Goal: Task Accomplishment & Management: Complete application form

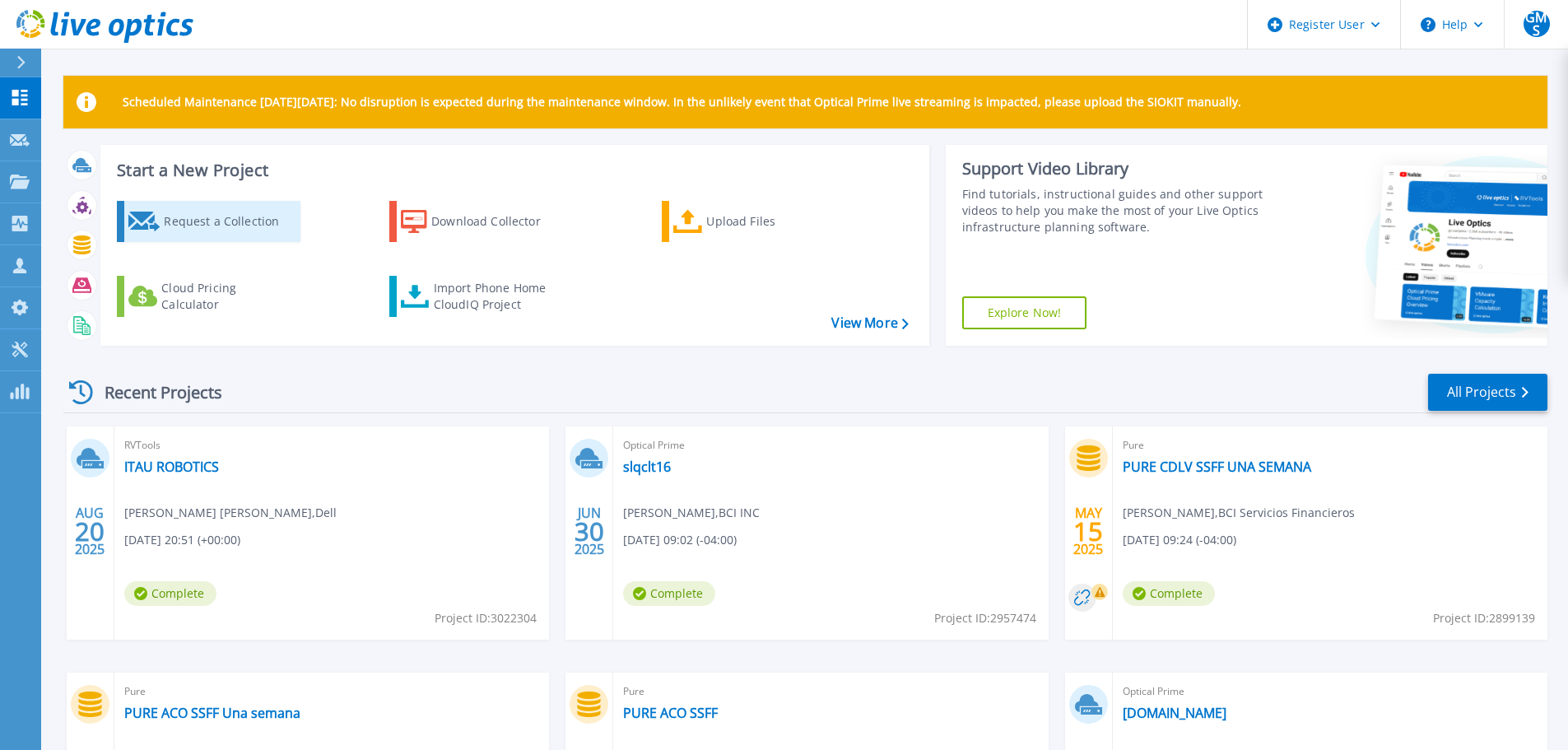
click at [220, 222] on div "Request a Collection" at bounding box center [230, 221] width 132 height 33
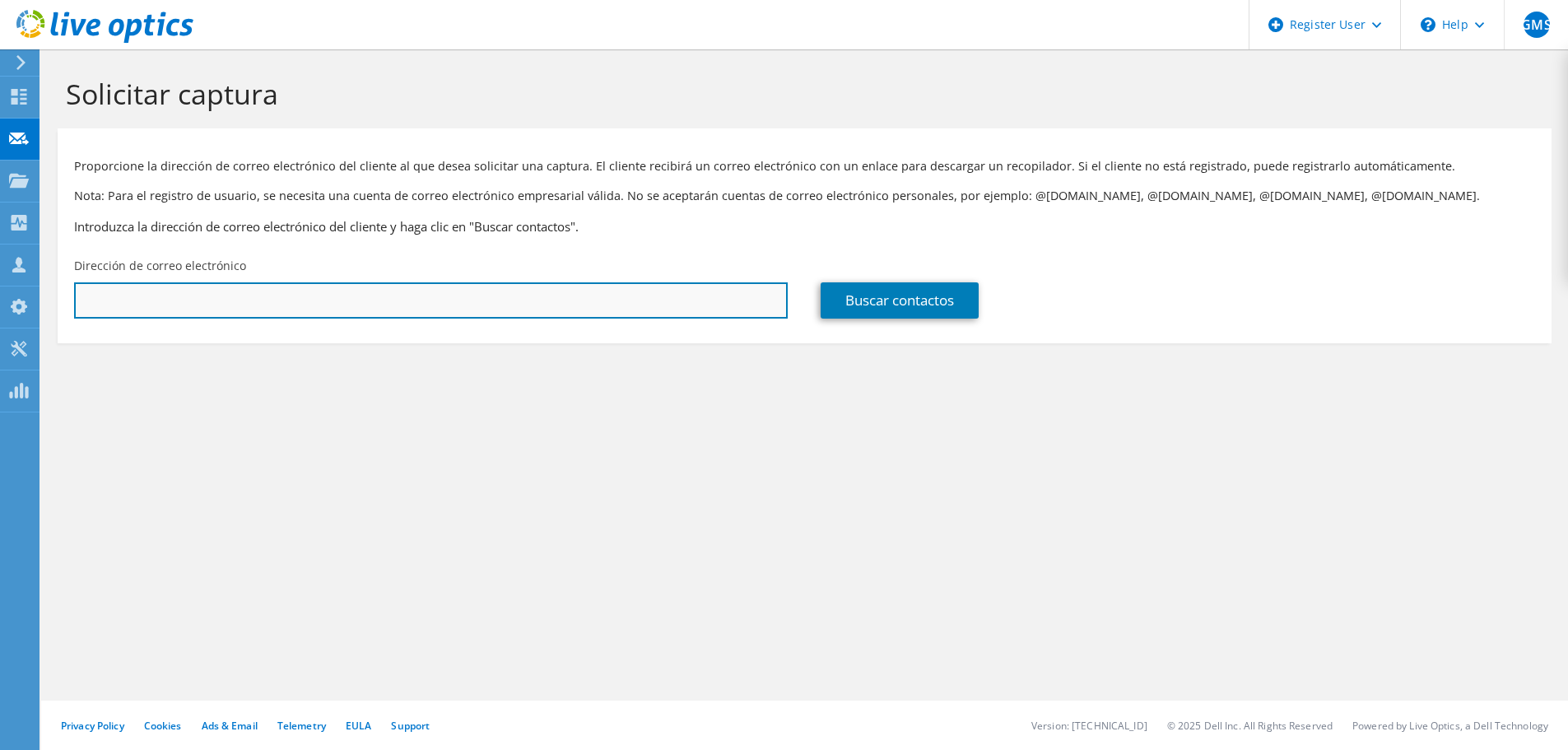
click at [483, 302] on input "text" at bounding box center [431, 300] width 714 height 36
type input "[EMAIL_ADDRESS][DOMAIN_NAME]"
click at [316, 297] on input "[EMAIL_ADDRESS][DOMAIN_NAME]" at bounding box center [431, 300] width 714 height 36
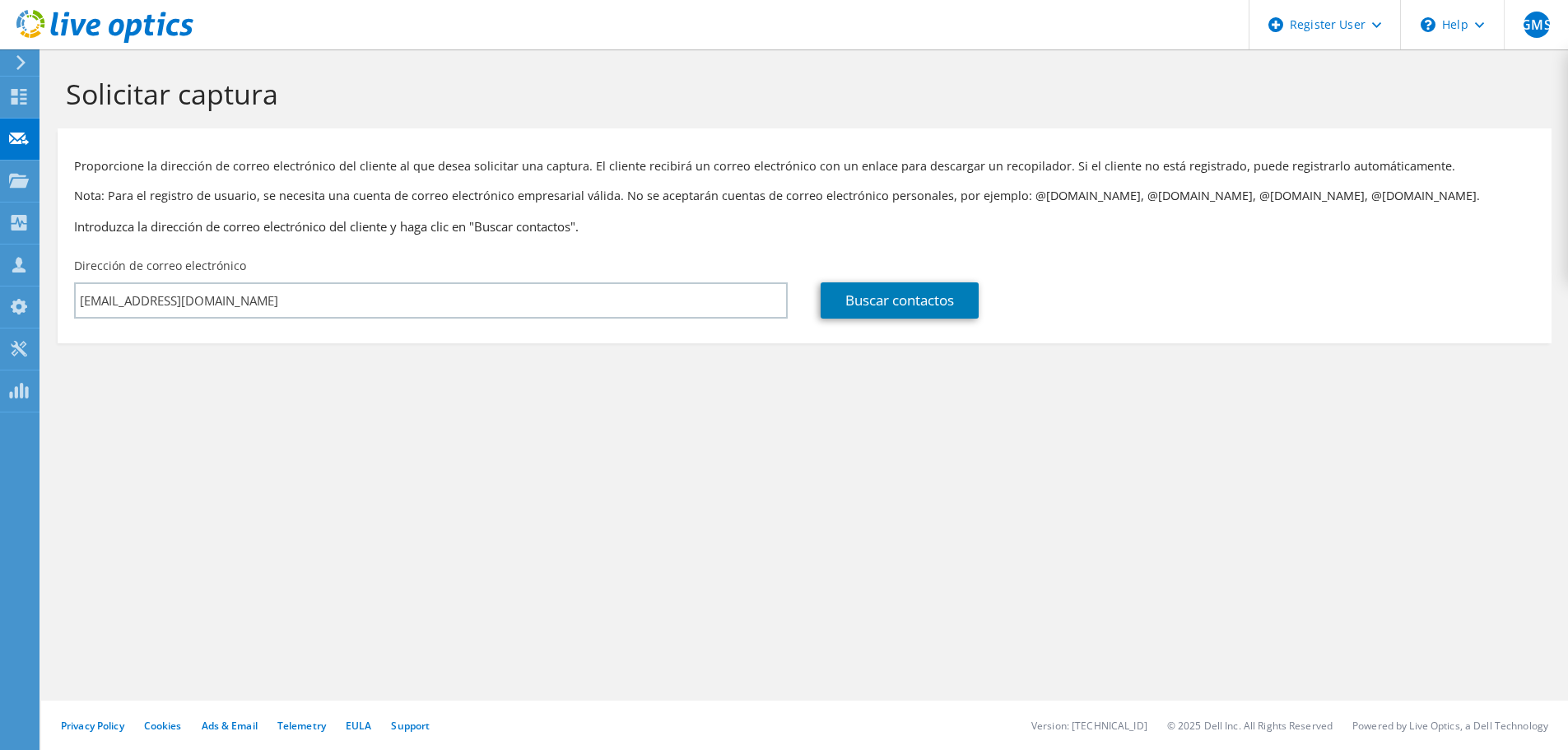
click at [464, 362] on section "Solicitar captura Proporcione la dirección de correo electrónico del cliente al…" at bounding box center [805, 238] width 1527 height 376
click at [972, 324] on div "Buscar contactos" at bounding box center [1178, 288] width 747 height 77
click at [938, 311] on link "Buscar contactos" at bounding box center [899, 300] width 158 height 36
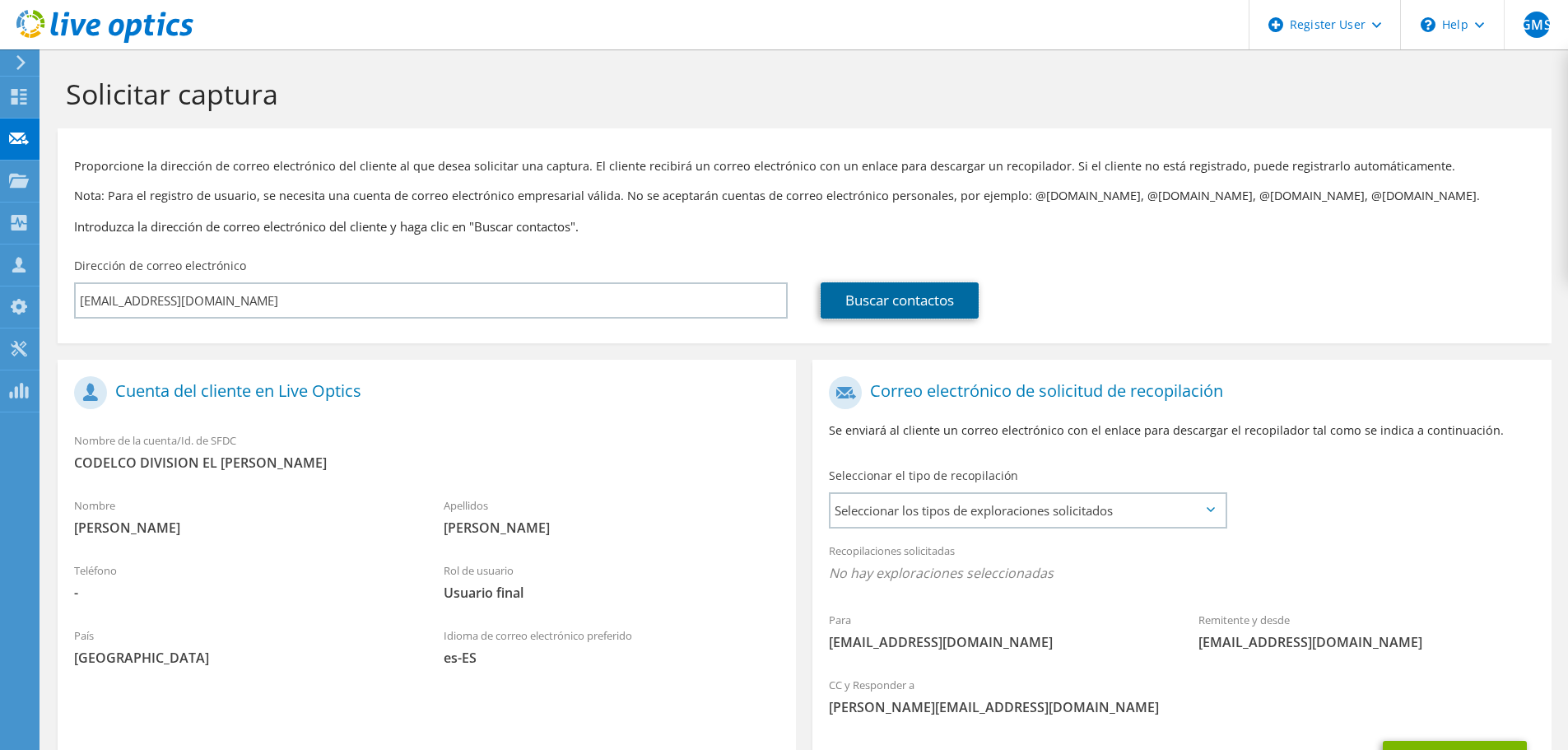
scroll to position [82, 0]
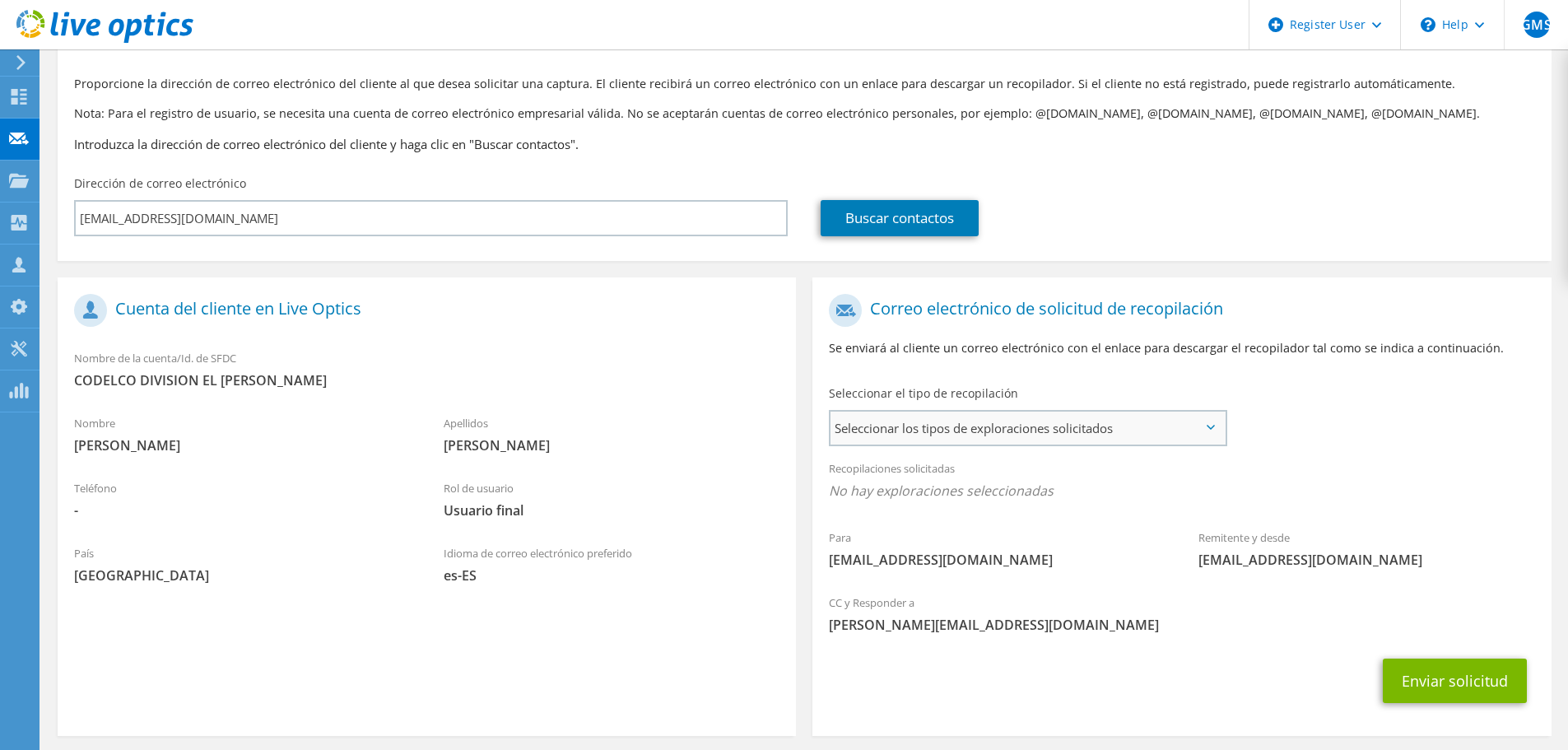
click at [1123, 419] on span "Seleccionar los tipos de exploraciones solicitados" at bounding box center [1028, 428] width 395 height 33
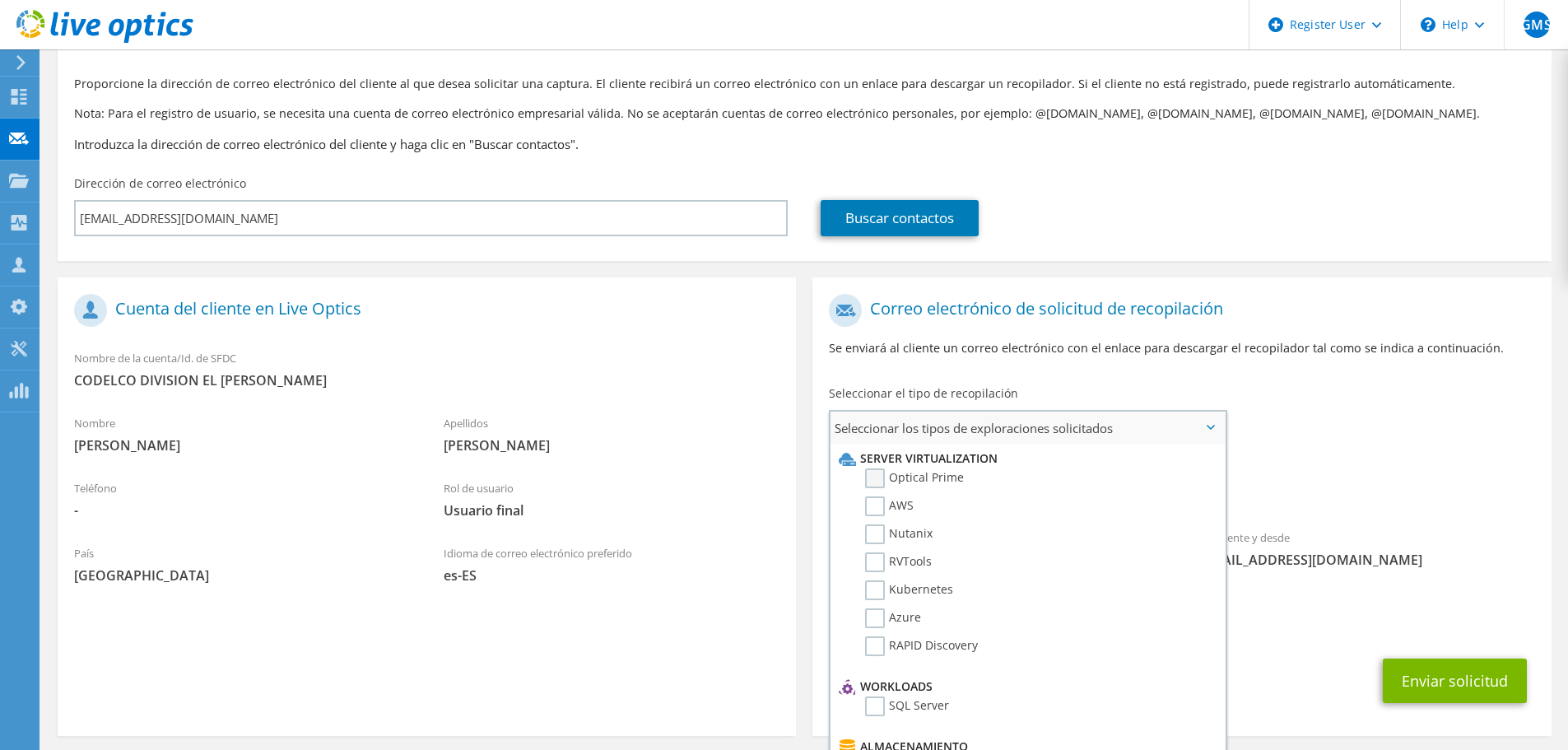
click at [885, 481] on label "Optical Prime" at bounding box center [914, 478] width 99 height 19
click at [0, 0] on input "Optical Prime" at bounding box center [0, 0] width 0 height 0
click at [1310, 490] on span "Optical Prime" at bounding box center [1182, 494] width 706 height 27
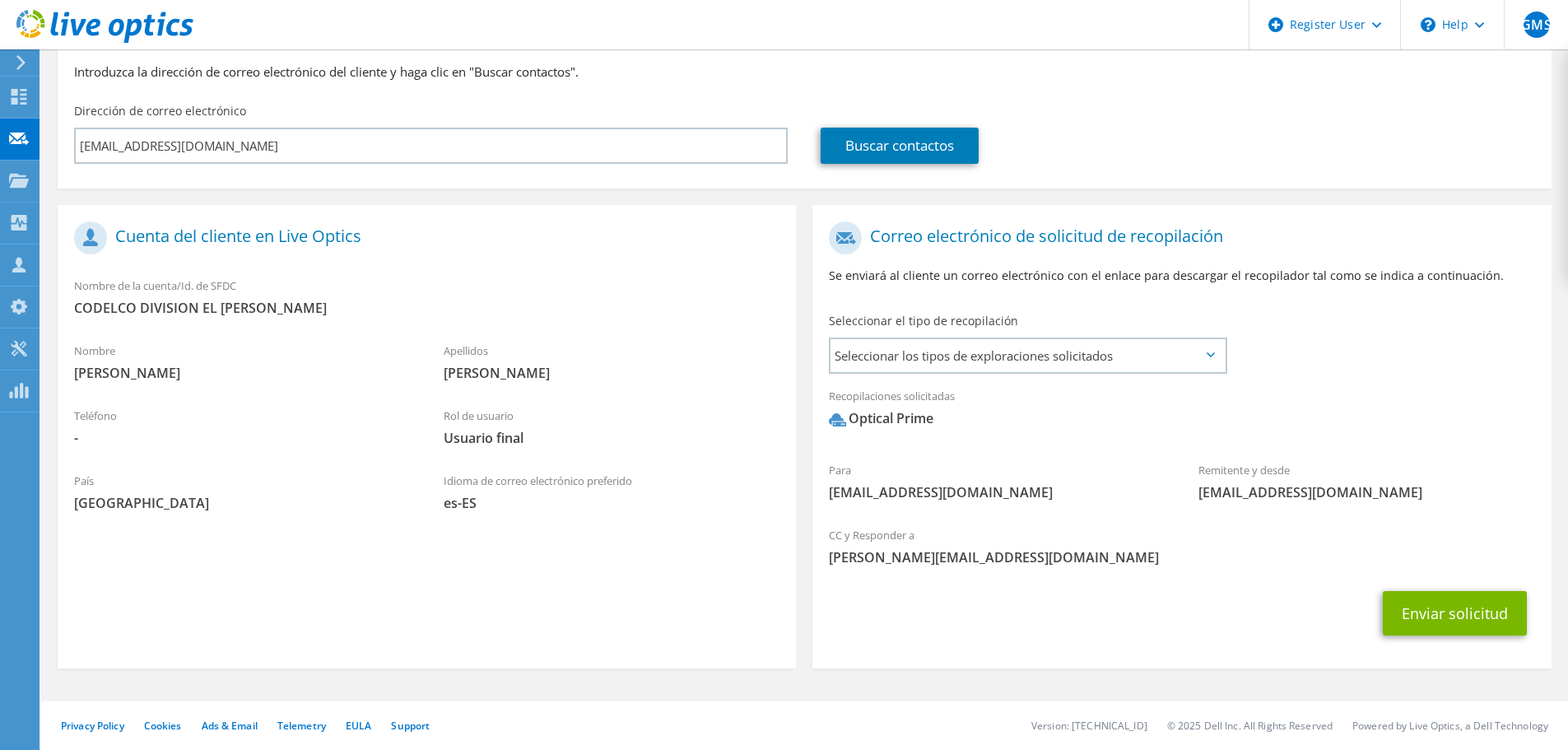
scroll to position [156, 0]
click at [1208, 357] on span "Seleccionar los tipos de exploraciones solicitados" at bounding box center [1028, 355] width 395 height 33
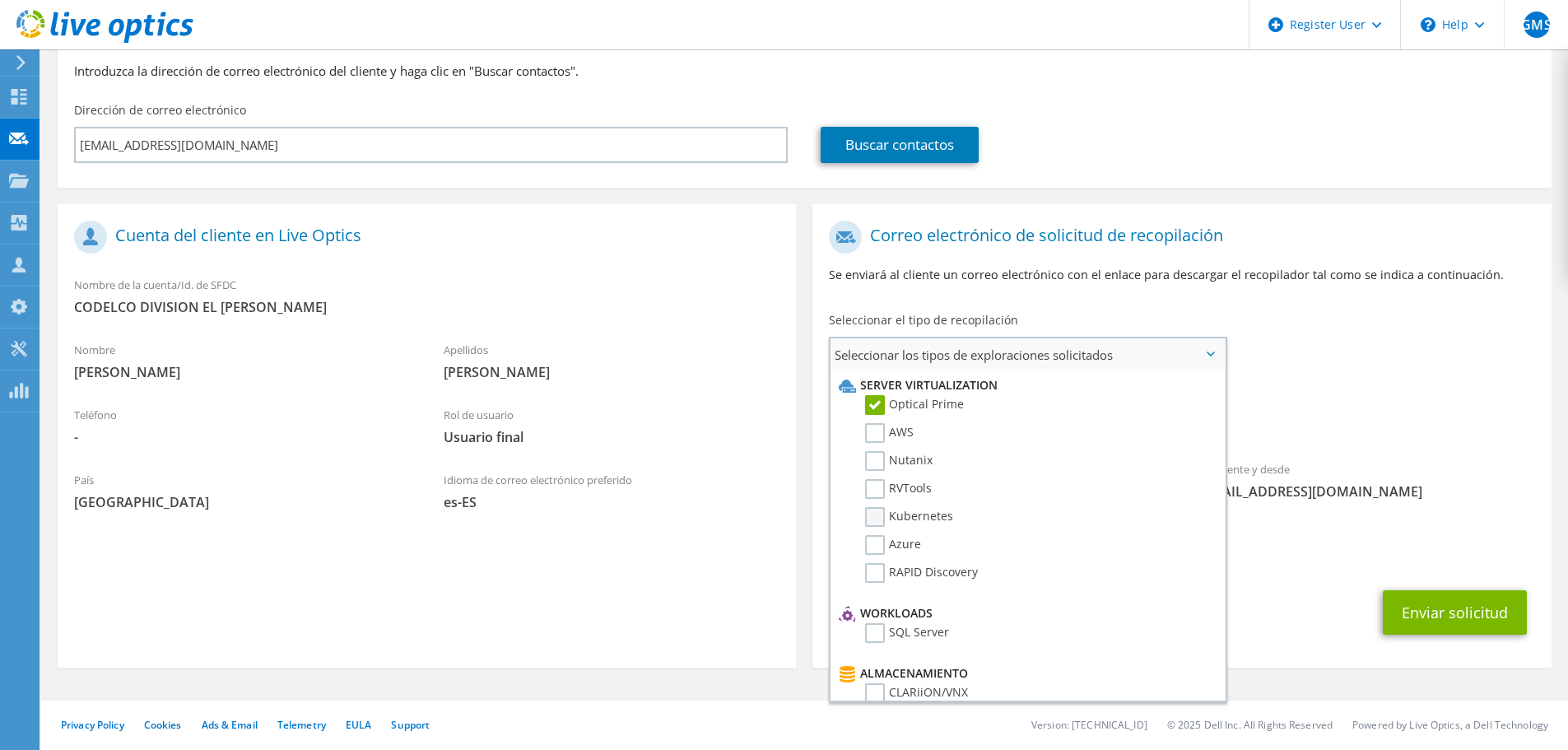
click at [878, 516] on label "Kubernetes" at bounding box center [909, 517] width 89 height 19
click at [0, 0] on input "Kubernetes" at bounding box center [0, 0] width 0 height 0
click at [878, 516] on label "Kubernetes" at bounding box center [909, 517] width 89 height 19
click at [0, 0] on input "Kubernetes" at bounding box center [0, 0] width 0 height 0
click at [877, 493] on label "RVTools" at bounding box center [898, 488] width 66 height 19
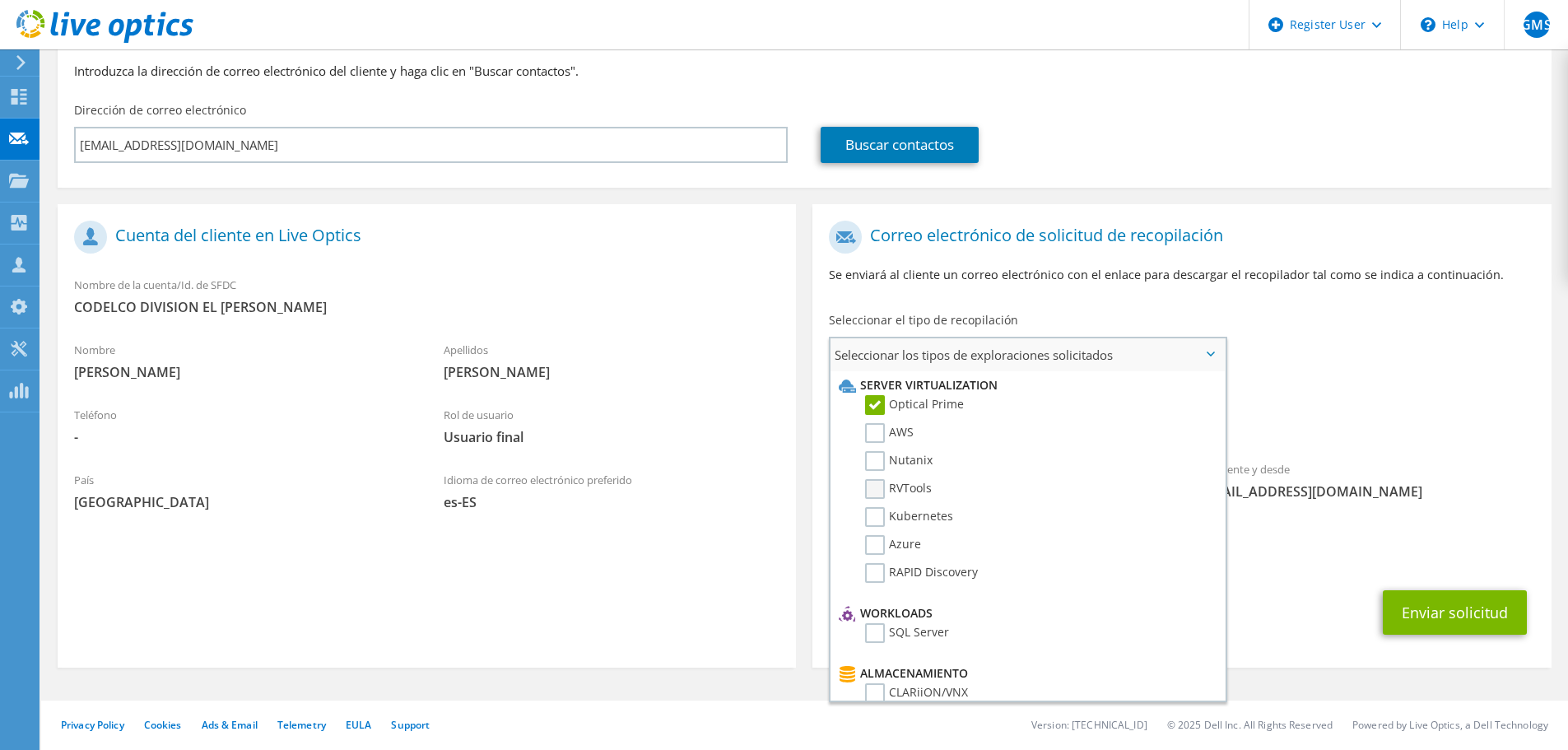
click at [0, 0] on input "RVTools" at bounding box center [0, 0] width 0 height 0
click at [877, 493] on label "RVTools" at bounding box center [898, 488] width 66 height 19
click at [0, 0] on input "RVTools" at bounding box center [0, 0] width 0 height 0
click at [1330, 443] on div "Recopilaciones solicitadas No hay exploraciones seleccionadas Optical Prime" at bounding box center [1182, 411] width 739 height 65
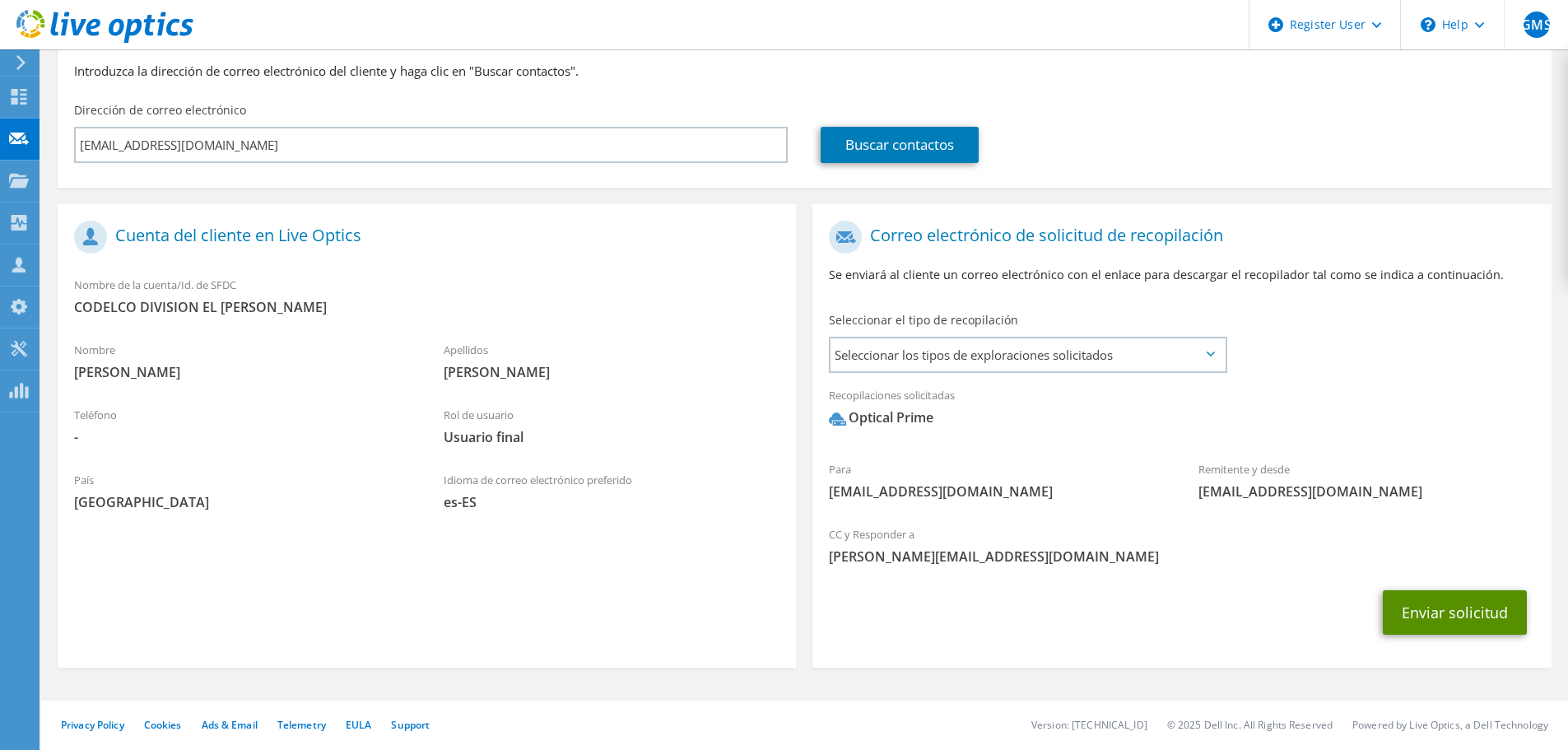
click at [1443, 601] on button "Enviar solicitud" at bounding box center [1455, 613] width 144 height 44
